Goal: Book appointment/travel/reservation

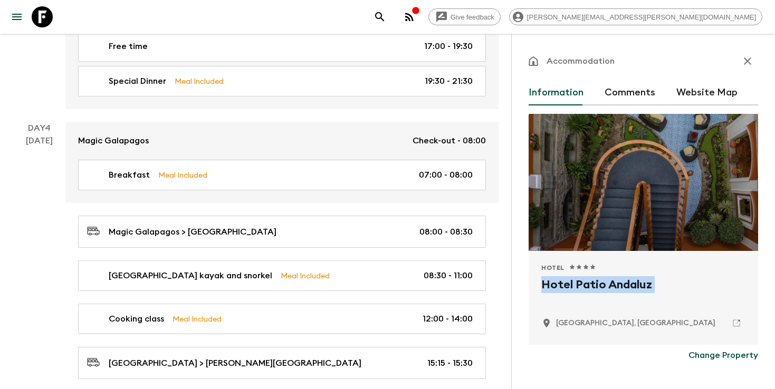
scroll to position [992, 0]
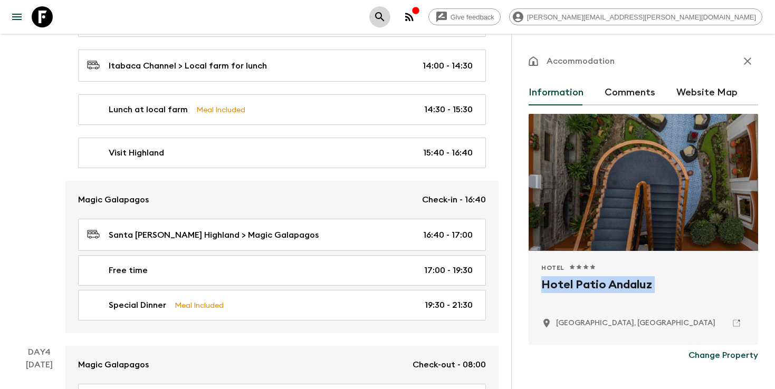
click at [386, 21] on icon "search adventures" at bounding box center [380, 17] width 13 height 13
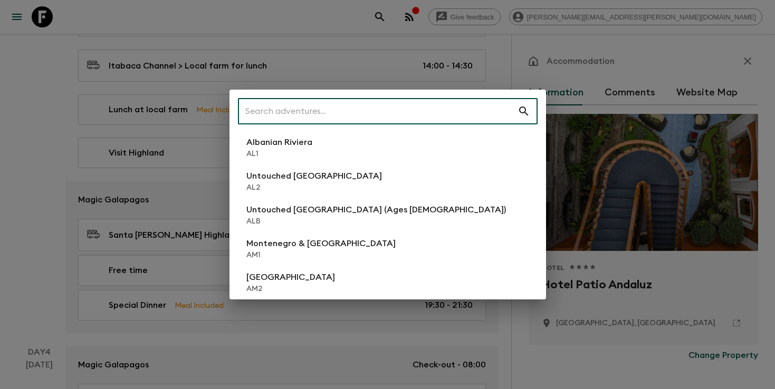
click at [422, 118] on input "text" at bounding box center [378, 112] width 280 height 30
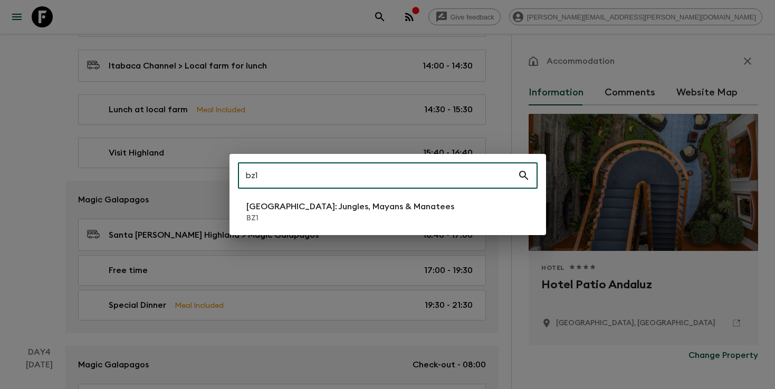
type input "bz1"
click at [343, 207] on p "[GEOGRAPHIC_DATA]: Jungles, Mayans & Manatees" at bounding box center [350, 207] width 208 height 13
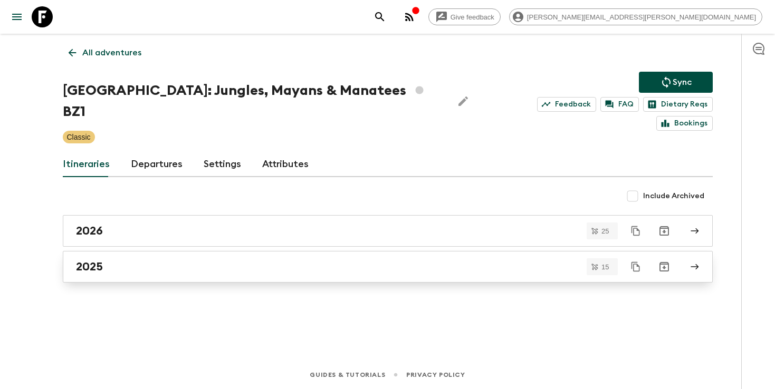
click at [96, 255] on link "2025" at bounding box center [388, 267] width 650 height 32
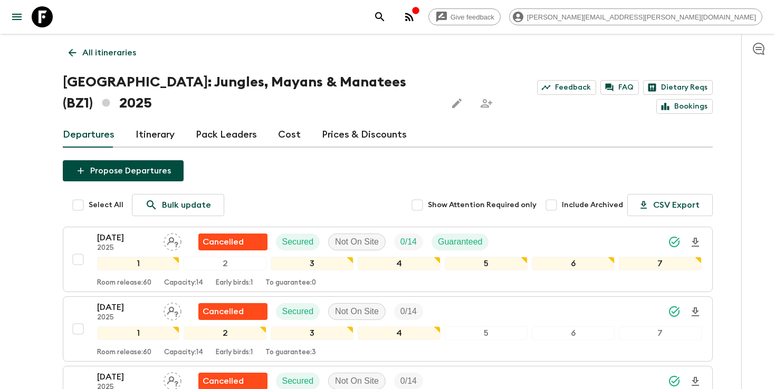
click at [386, 20] on icon "search adventures" at bounding box center [380, 17] width 13 height 13
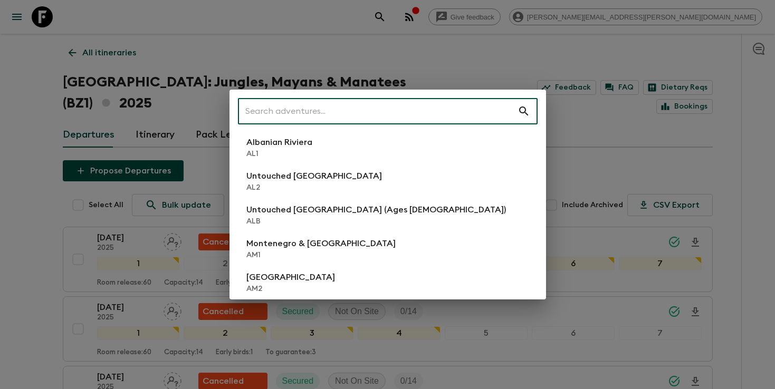
click at [428, 113] on input "text" at bounding box center [378, 112] width 280 height 30
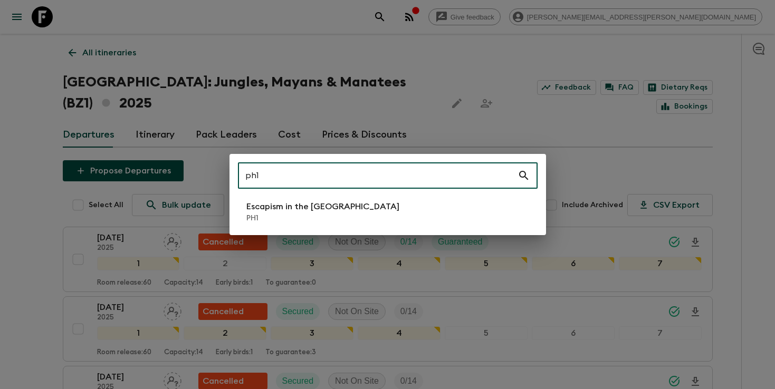
type input "ph1"
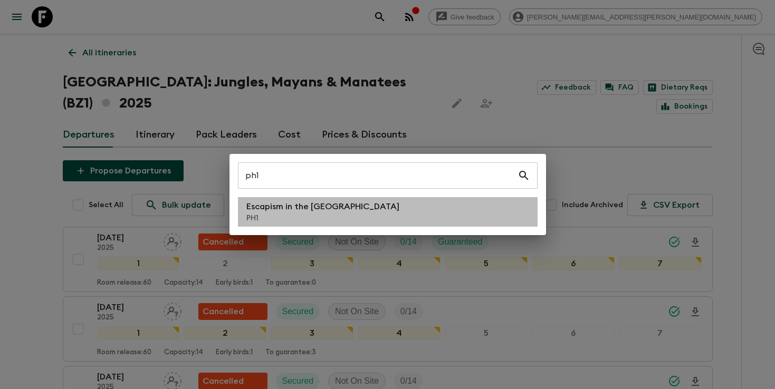
click at [398, 198] on li "Escapism in the [GEOGRAPHIC_DATA] PH1" at bounding box center [388, 212] width 300 height 30
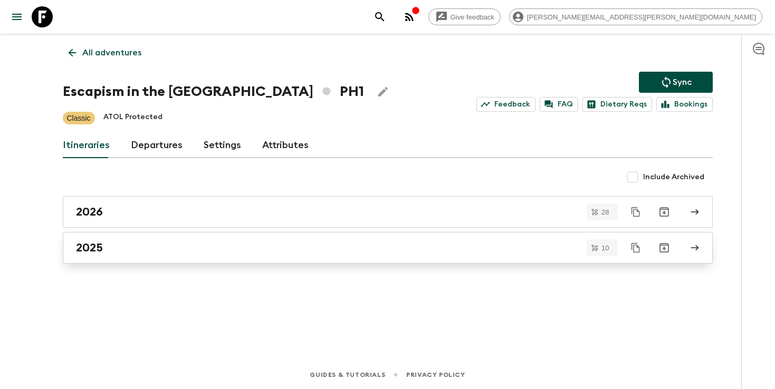
click at [319, 238] on link "2025" at bounding box center [388, 248] width 650 height 32
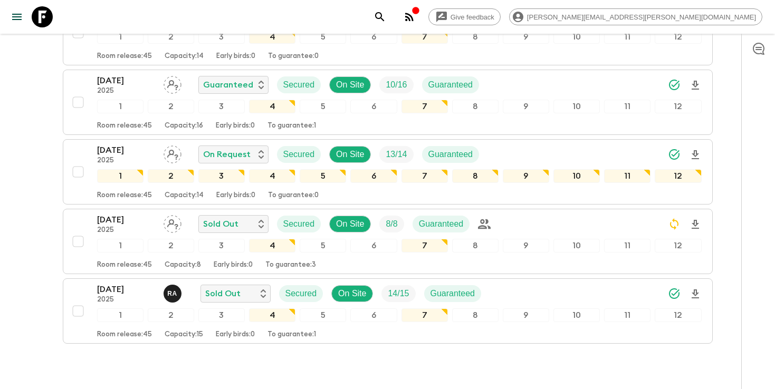
scroll to position [556, 0]
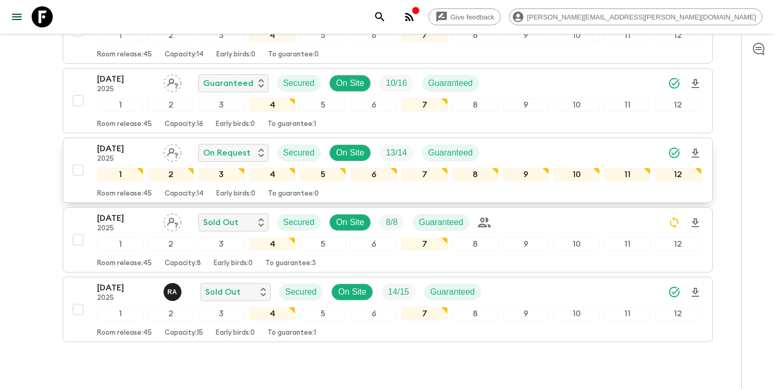
click at [557, 150] on div "[DATE] 2025 On Request Secured On Site 13 / 14 Guaranteed" at bounding box center [399, 152] width 605 height 21
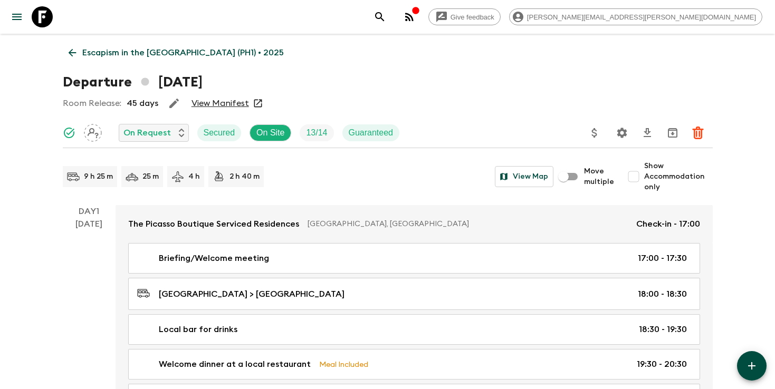
click at [113, 49] on p "Escapism in the [GEOGRAPHIC_DATA] (PH1) • 2025" at bounding box center [183, 52] width 202 height 13
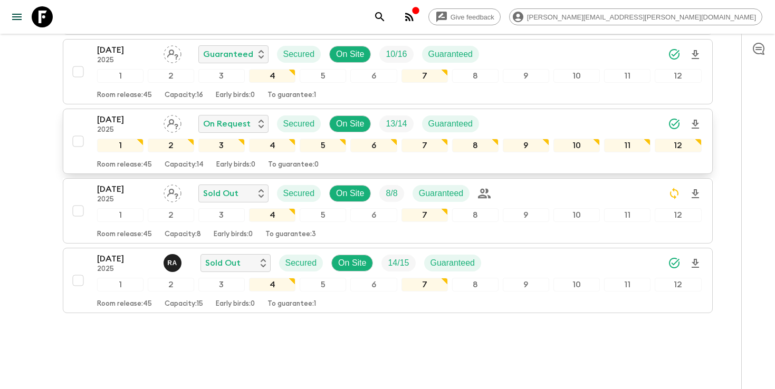
scroll to position [577, 0]
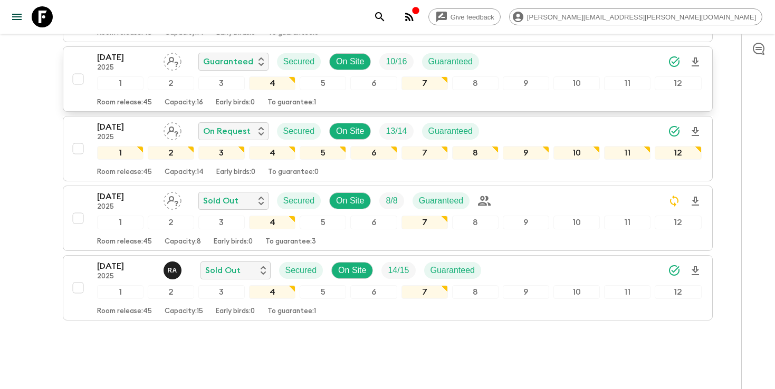
click at [553, 61] on div "[DATE] 2025 Guaranteed Secured On Site 10 / 16 Guaranteed" at bounding box center [399, 61] width 605 height 21
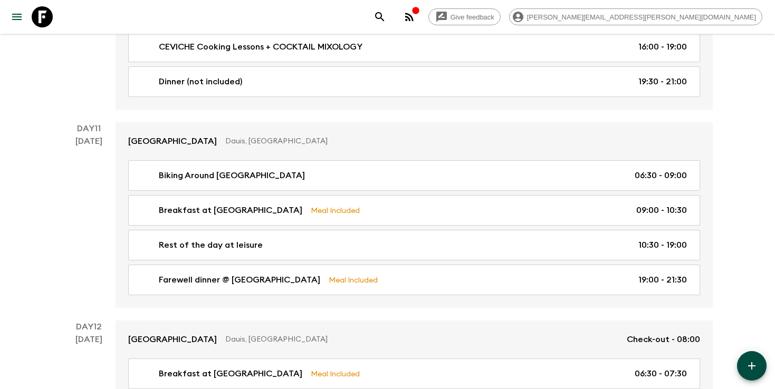
scroll to position [3503, 0]
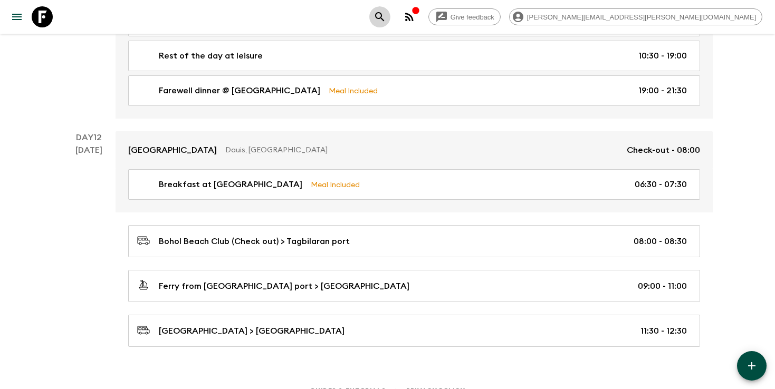
click at [386, 15] on icon "search adventures" at bounding box center [380, 17] width 13 height 13
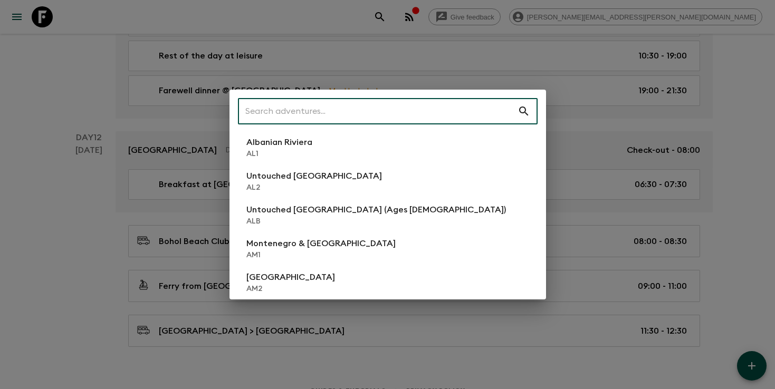
click at [424, 109] on input "text" at bounding box center [378, 112] width 280 height 30
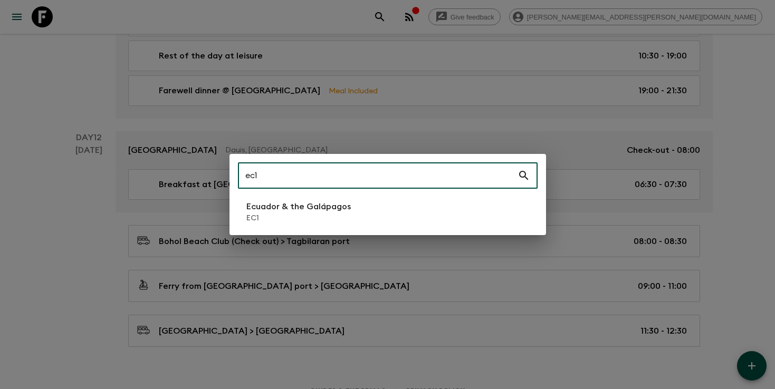
type input "ec1"
click at [326, 212] on p "Ecuador & the Galápagos" at bounding box center [298, 207] width 104 height 13
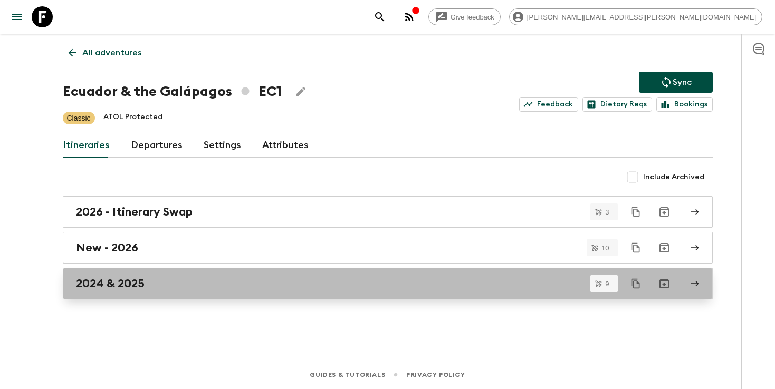
click at [223, 285] on div "2024 & 2025" at bounding box center [378, 284] width 604 height 14
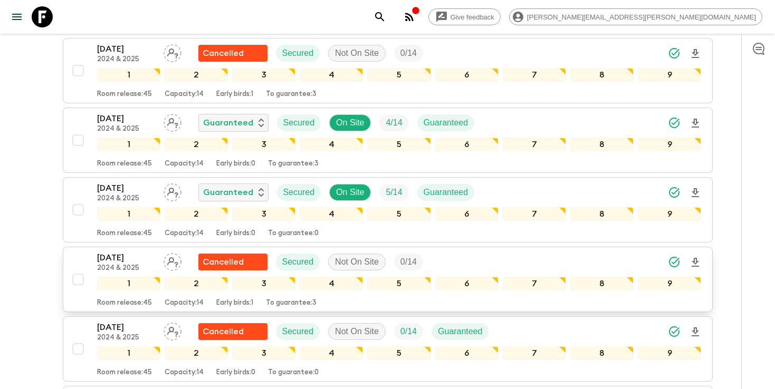
scroll to position [373, 0]
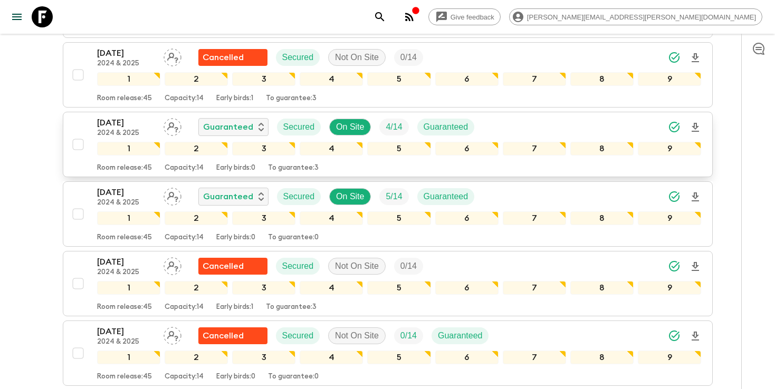
click at [557, 128] on div "[DATE] 2024 & 2025 Guaranteed Secured On Site 4 / 14 Guaranteed" at bounding box center [399, 127] width 605 height 21
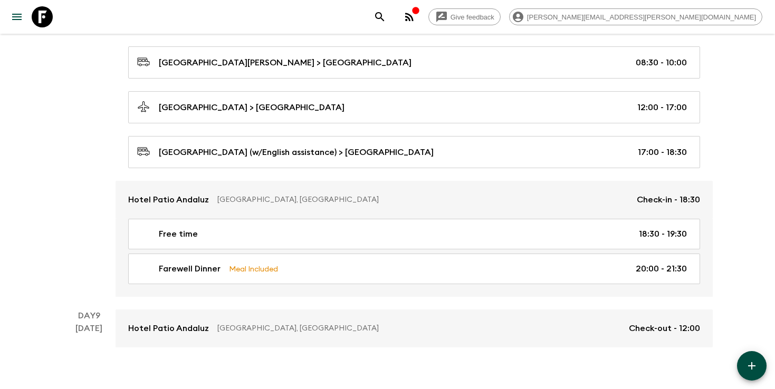
scroll to position [2775, 0]
